Goal: Navigation & Orientation: Find specific page/section

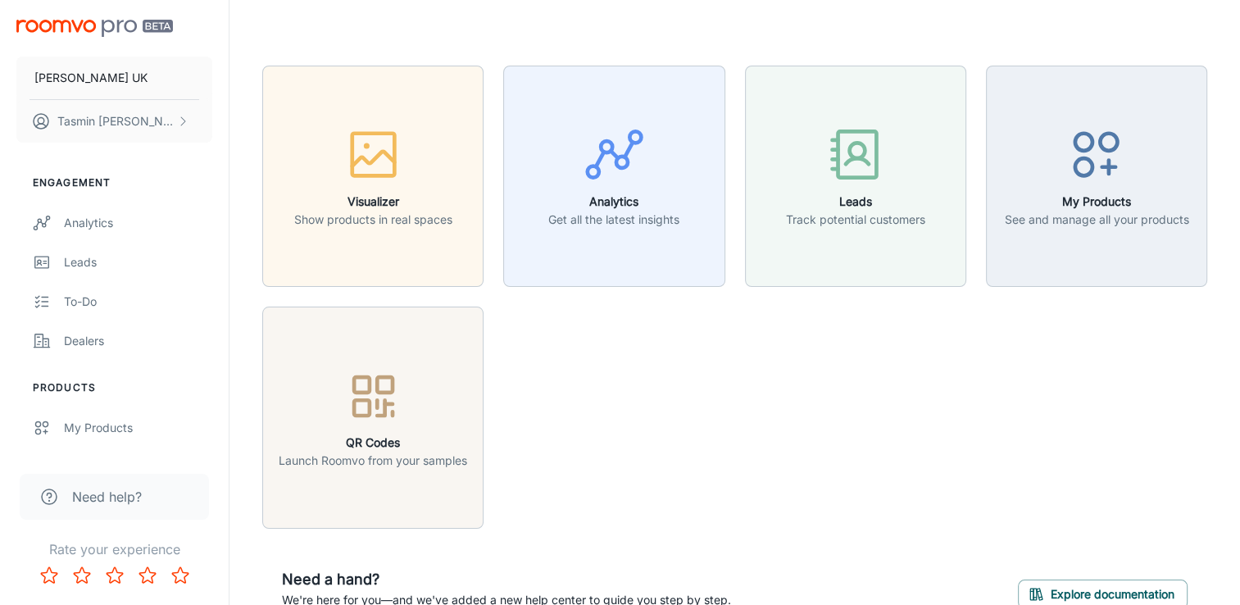
click at [770, 497] on div "Visualizer Show products in real spaces Analytics Get all the latest insights L…" at bounding box center [725, 287] width 965 height 483
click at [119, 235] on link "Analytics" at bounding box center [114, 222] width 229 height 39
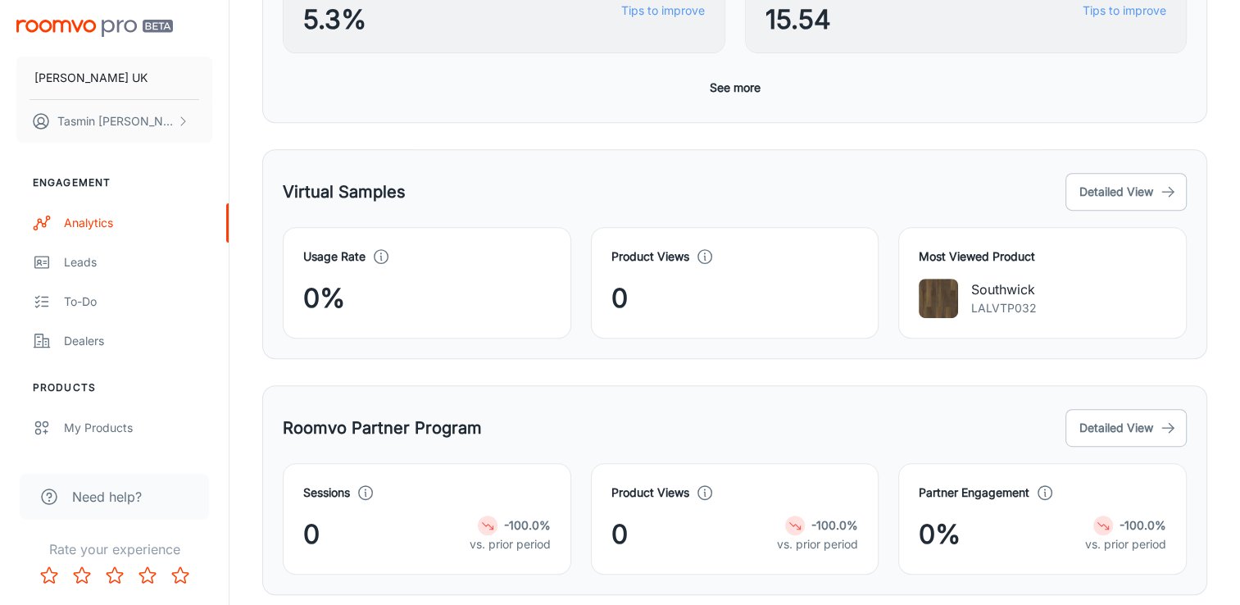
scroll to position [766, 0]
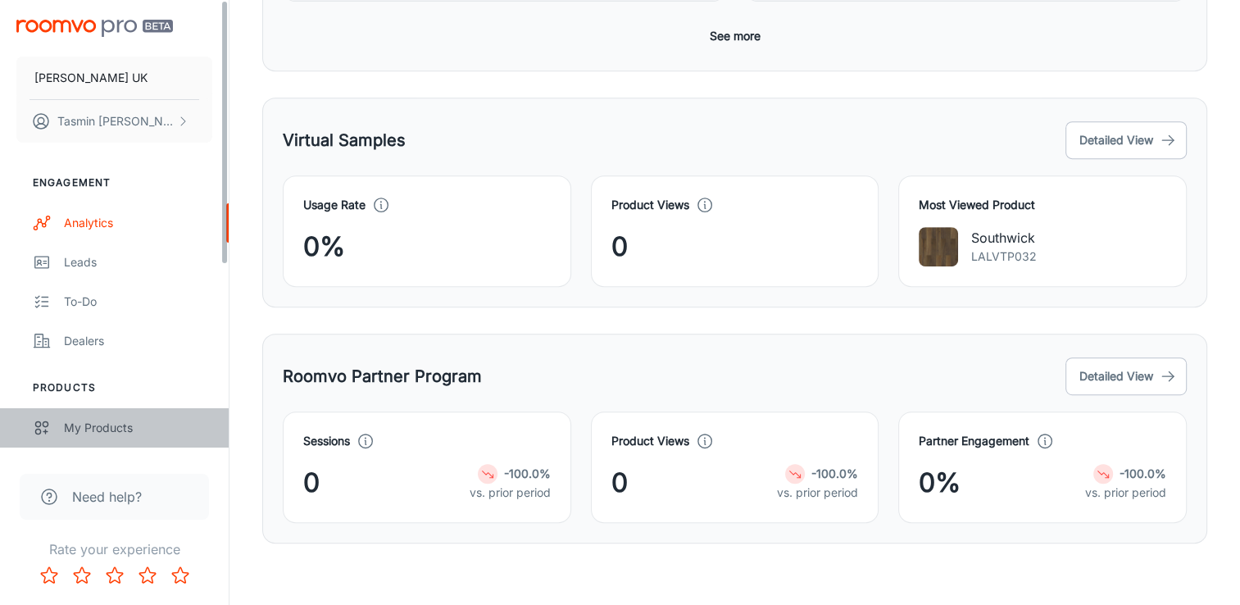
click at [131, 435] on div "My Products" at bounding box center [138, 428] width 148 height 18
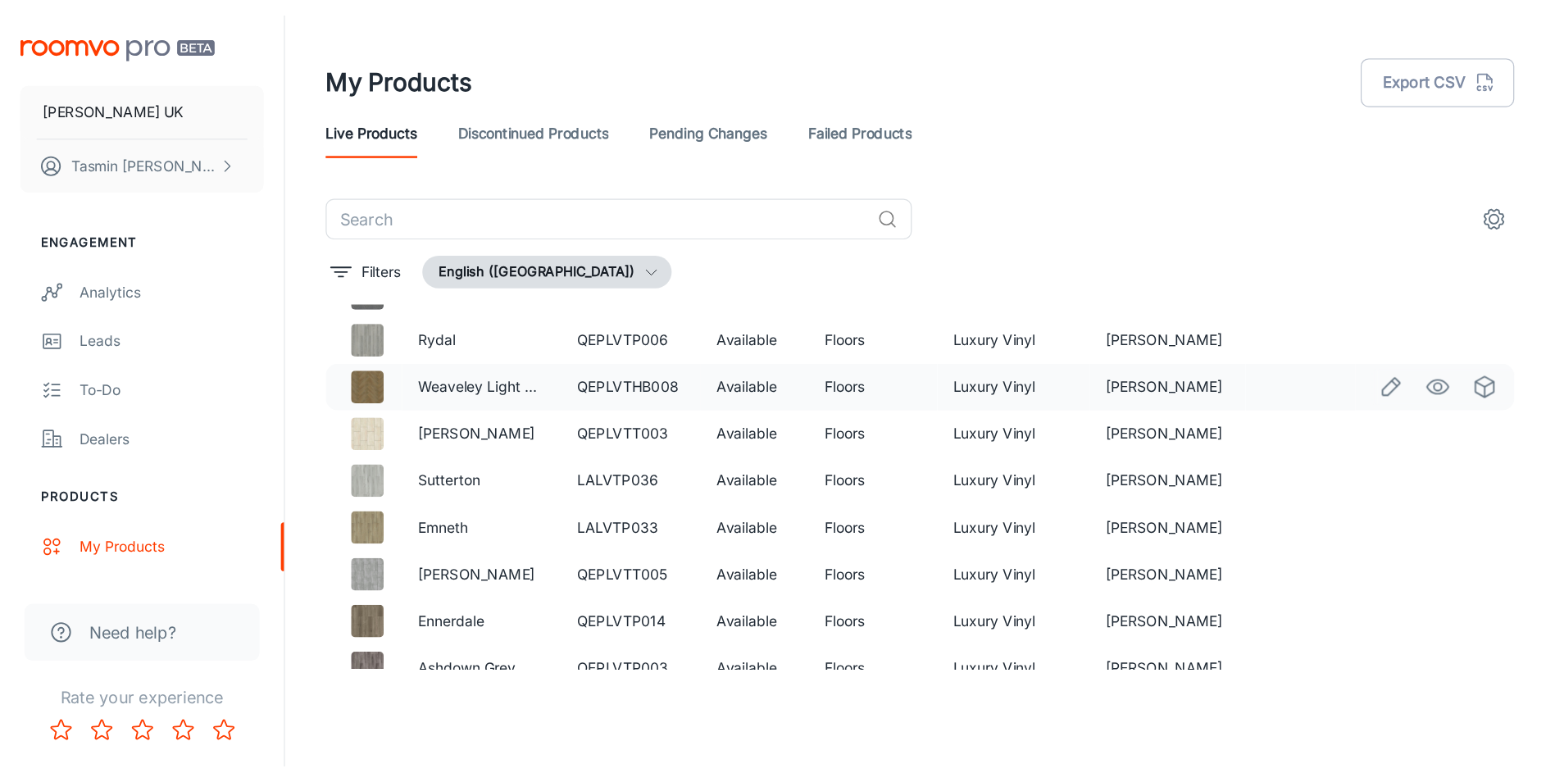
scroll to position [1696, 0]
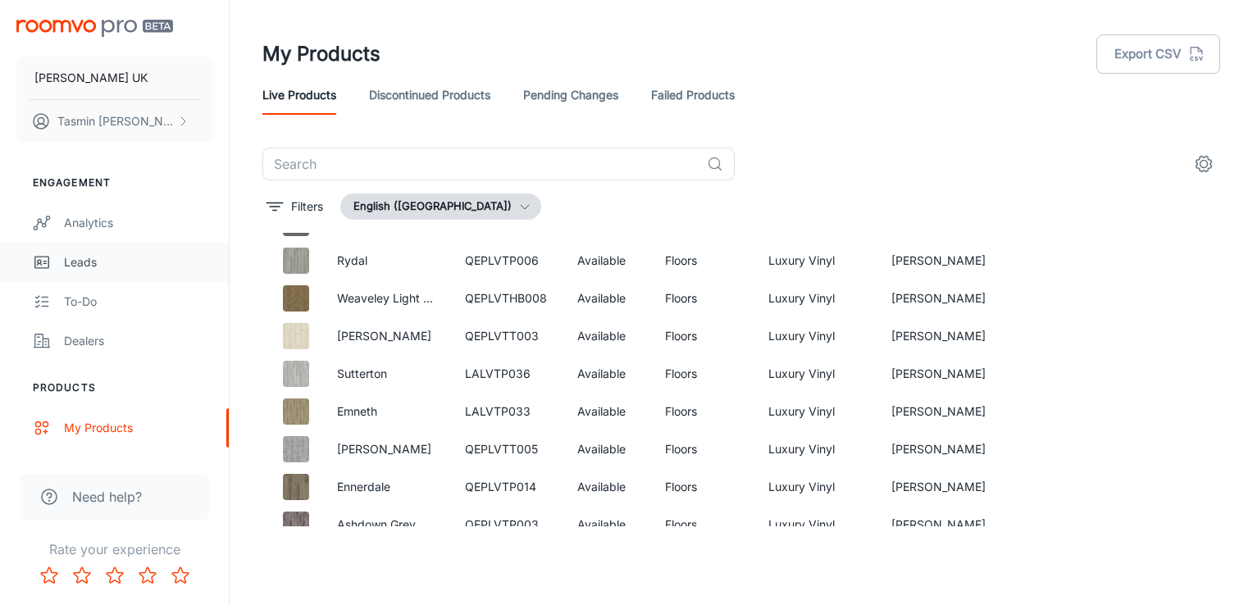
click at [138, 261] on div "Leads" at bounding box center [138, 262] width 148 height 18
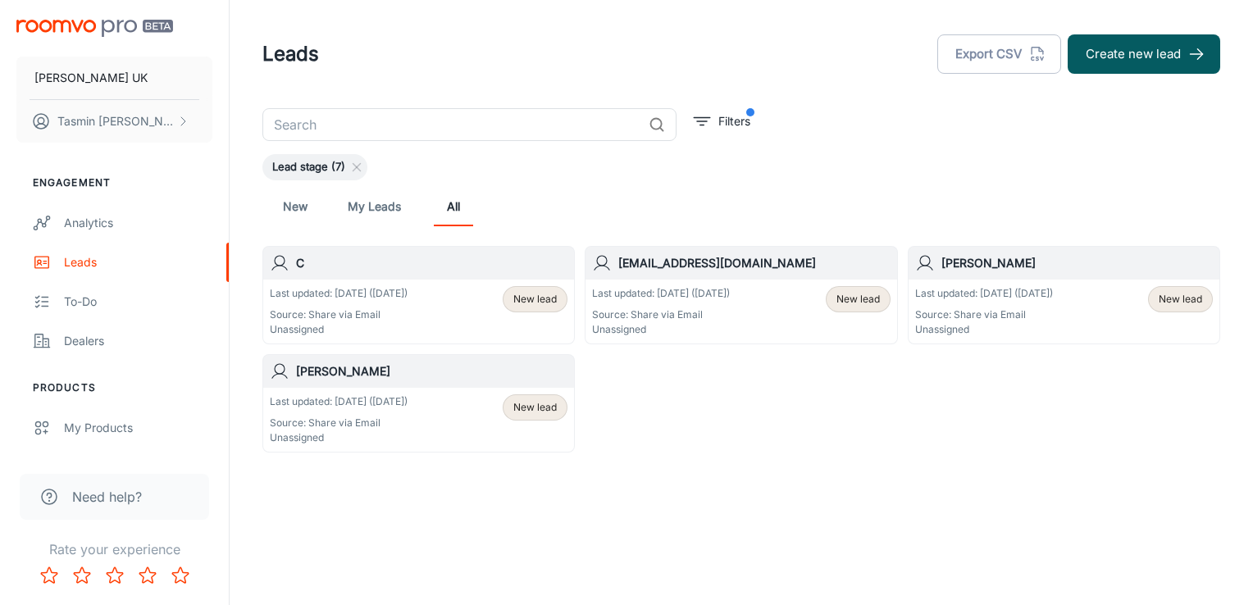
click at [365, 214] on link "My Leads" at bounding box center [374, 206] width 53 height 39
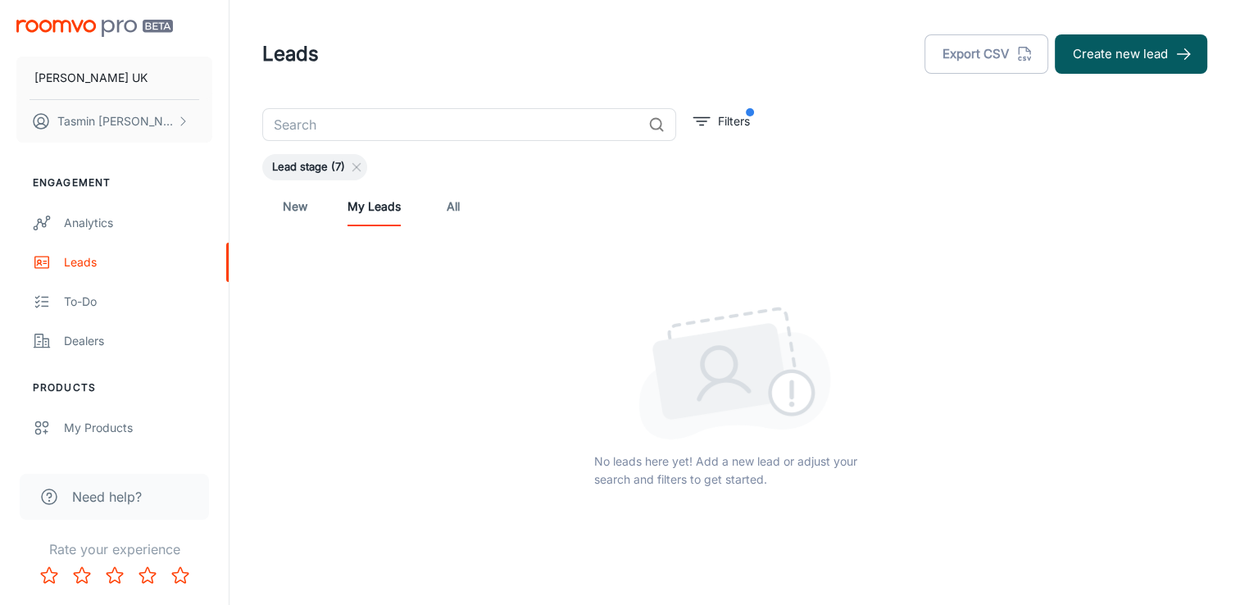
click at [316, 212] on div "New My Leads All" at bounding box center [734, 206] width 919 height 39
click at [301, 211] on link "New" at bounding box center [294, 206] width 39 height 39
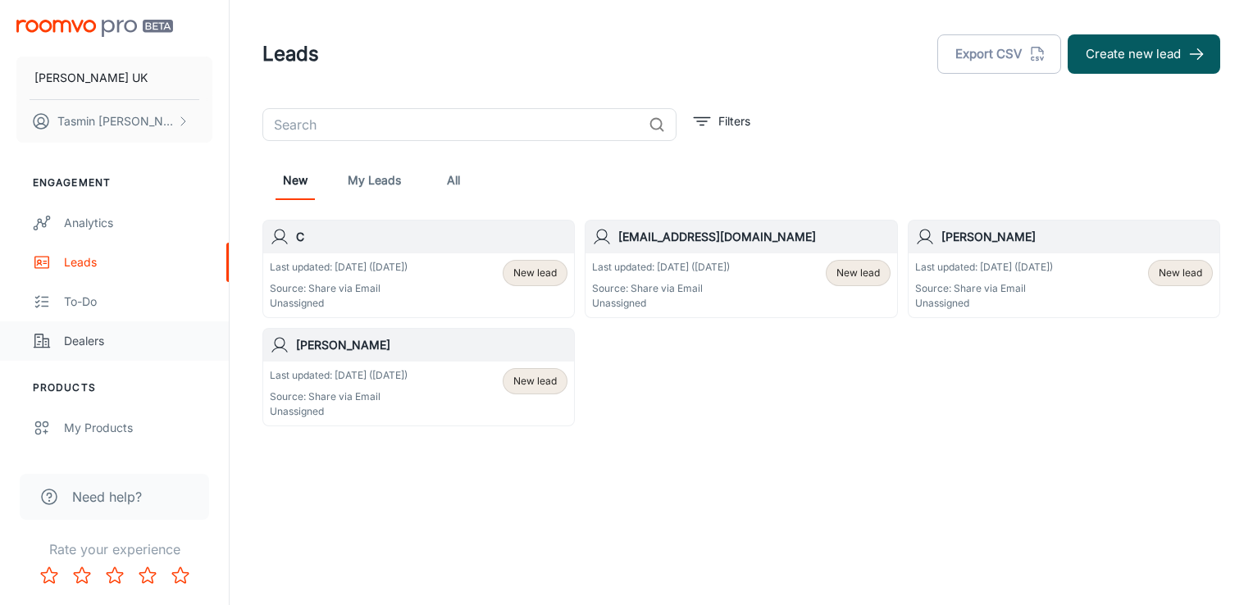
click at [83, 354] on link "Dealers" at bounding box center [114, 340] width 229 height 39
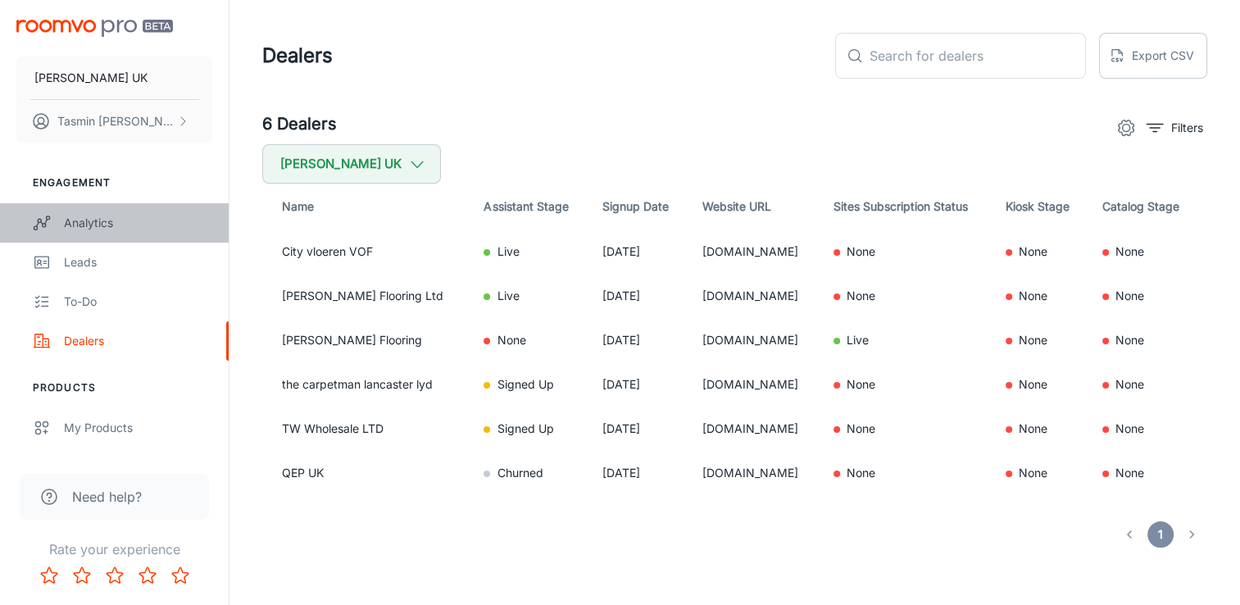
click at [119, 227] on div "Analytics" at bounding box center [138, 223] width 148 height 18
